Goal: Information Seeking & Learning: Learn about a topic

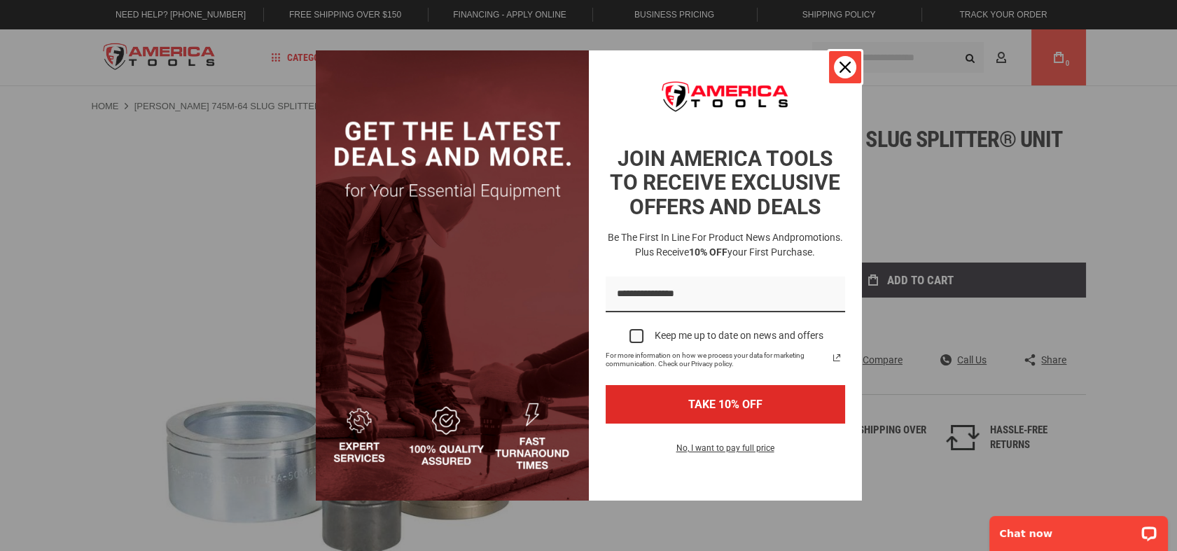
click at [833, 71] on button "Close" at bounding box center [846, 67] width 34 height 34
